Goal: Register for event/course

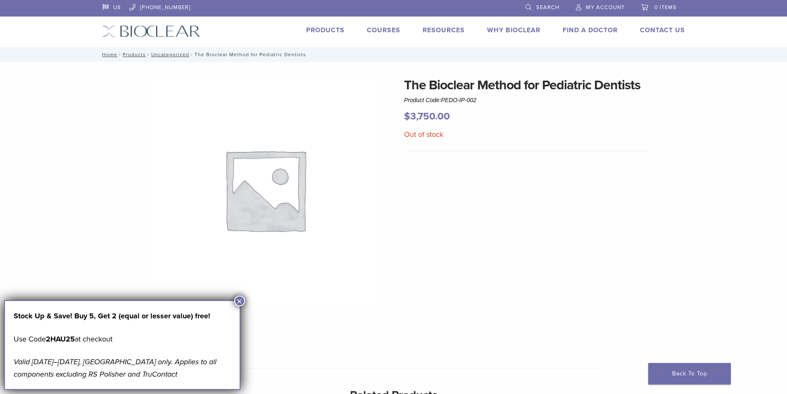
click at [391, 28] on link "Courses" at bounding box center [383, 30] width 33 height 8
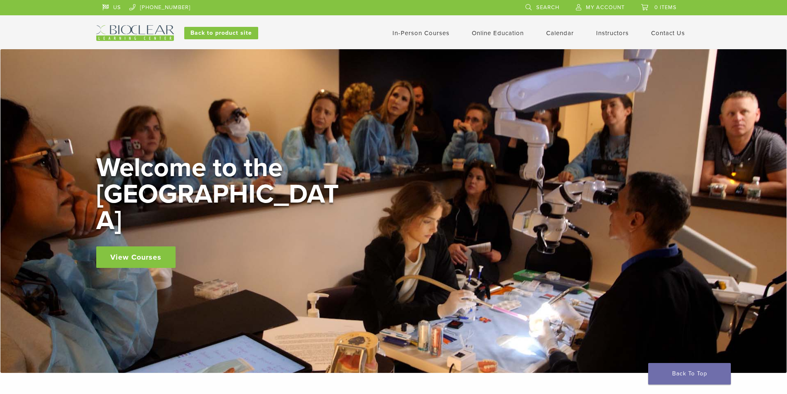
click at [415, 34] on link "In-Person Courses" at bounding box center [421, 32] width 57 height 7
